Goal: Navigation & Orientation: Find specific page/section

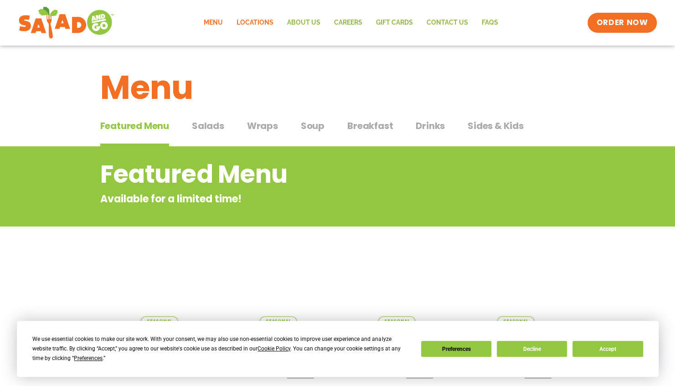
click at [251, 25] on link "Locations" at bounding box center [255, 22] width 51 height 21
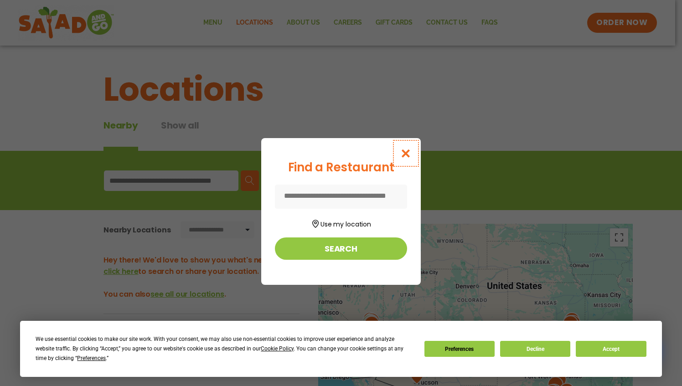
click at [402, 157] on icon "Close modal" at bounding box center [405, 154] width 11 height 10
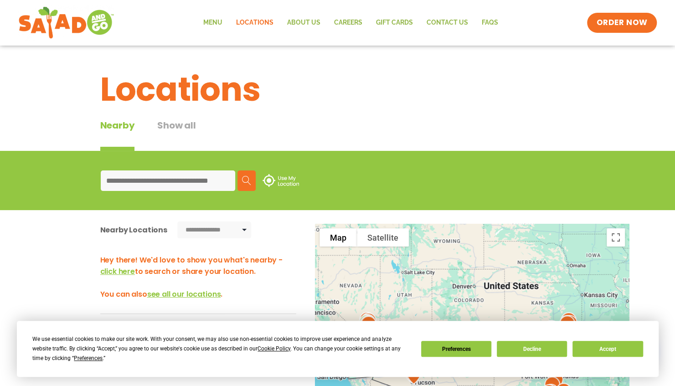
click at [149, 178] on input at bounding box center [168, 180] width 134 height 21
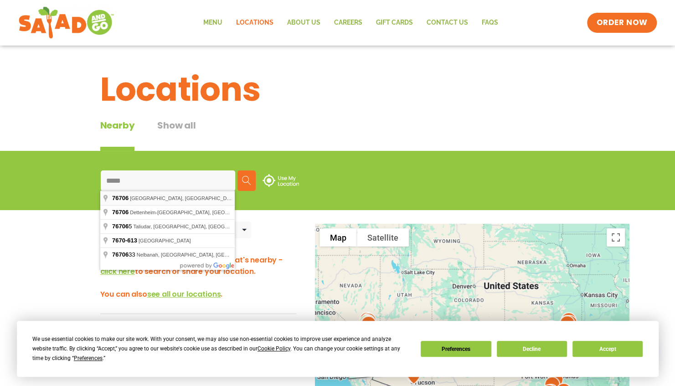
type input "**********"
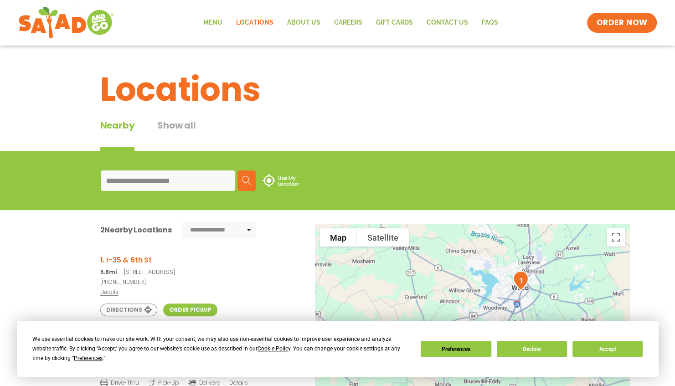
click at [133, 260] on h3 "1. I-35 & 6th St" at bounding box center [198, 259] width 196 height 11
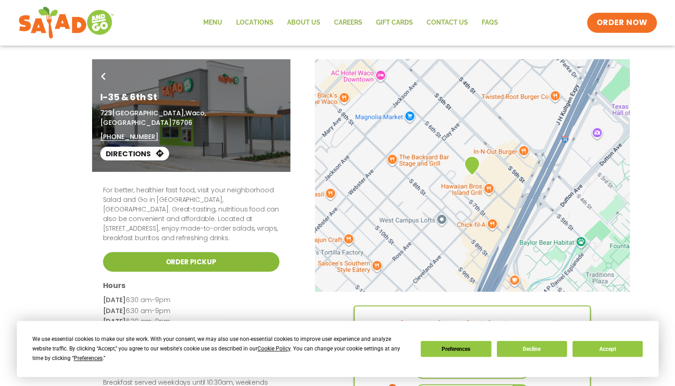
click at [167, 252] on link "Order Pickup" at bounding box center [191, 262] width 176 height 20
